Goal: Task Accomplishment & Management: Use online tool/utility

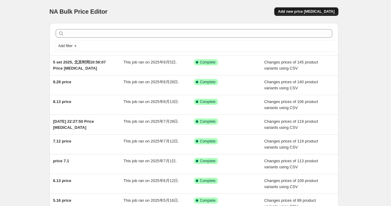
click at [313, 13] on span "Add new price [MEDICAL_DATA]" at bounding box center [306, 11] width 57 height 5
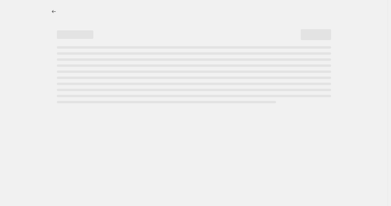
select select "percentage"
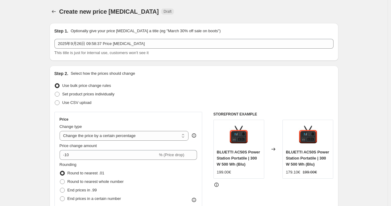
click at [95, 107] on div "Step 2. Select how the prices should change Use bulk price change rules Set pro…" at bounding box center [193, 173] width 279 height 204
click at [87, 105] on span "Use CSV upload" at bounding box center [76, 102] width 29 height 5
click at [55, 101] on input "Use CSV upload" at bounding box center [55, 100] width 0 height 0
radio input "true"
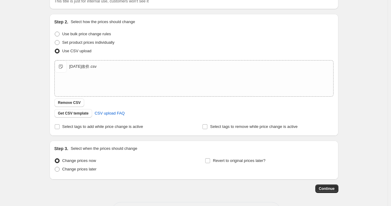
scroll to position [61, 0]
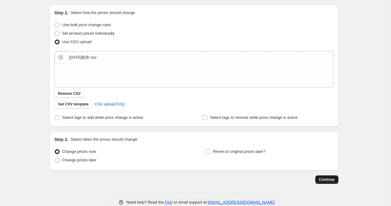
click at [323, 181] on span "Continue" at bounding box center [327, 179] width 16 height 5
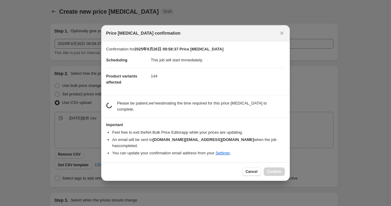
scroll to position [0, 0]
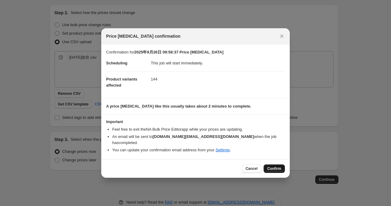
click at [275, 166] on span "Confirm" at bounding box center [274, 168] width 14 height 5
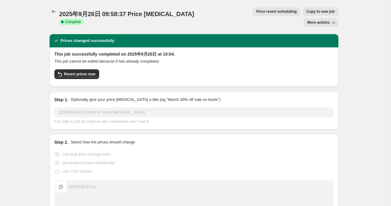
click at [56, 14] on icon "Price change jobs" at bounding box center [54, 12] width 6 height 6
